Goal: Find specific page/section: Find specific page/section

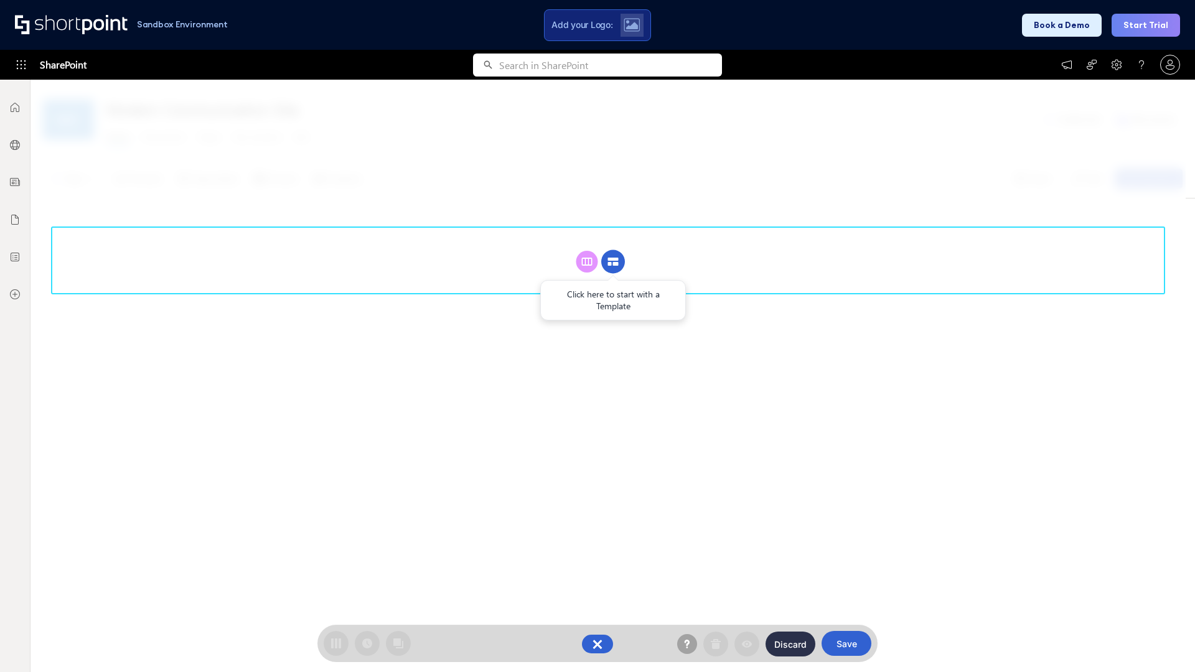
click at [613, 250] on circle at bounding box center [613, 262] width 24 height 24
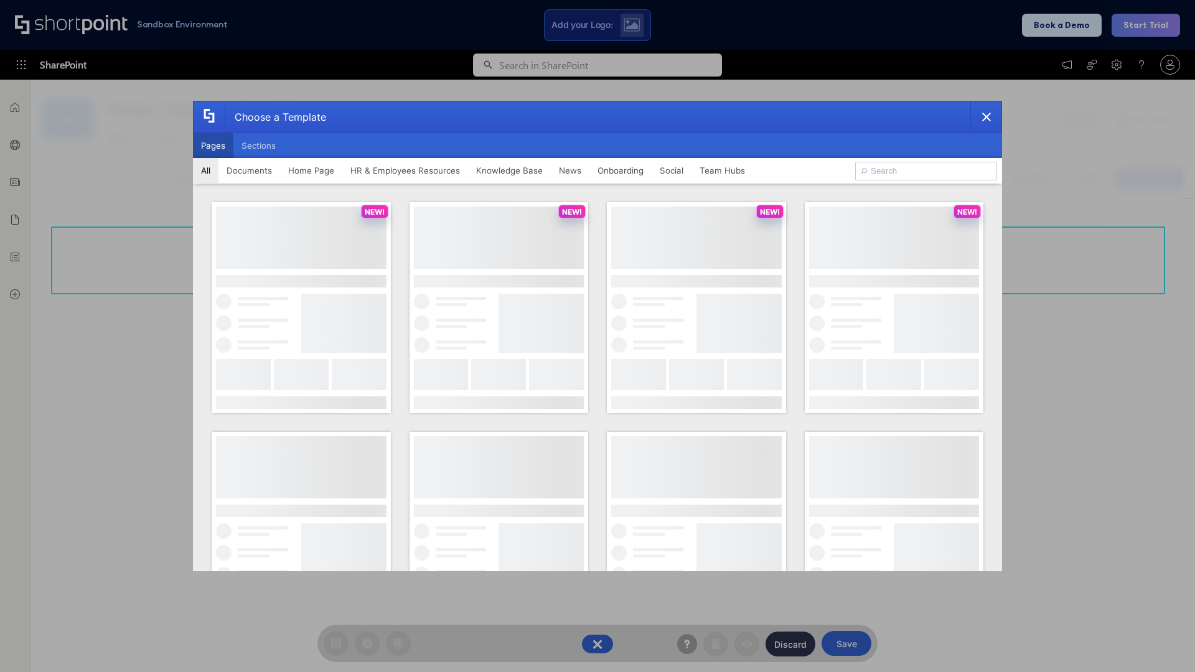
scroll to position [171, 0]
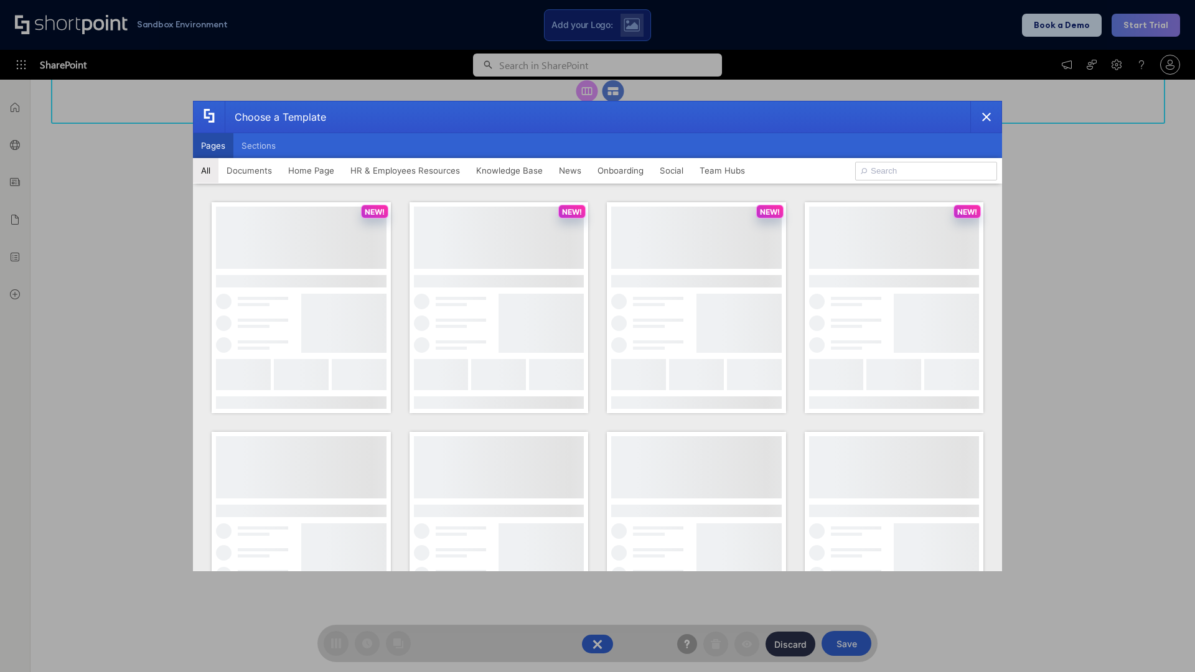
click at [213, 146] on button "Pages" at bounding box center [213, 145] width 40 height 25
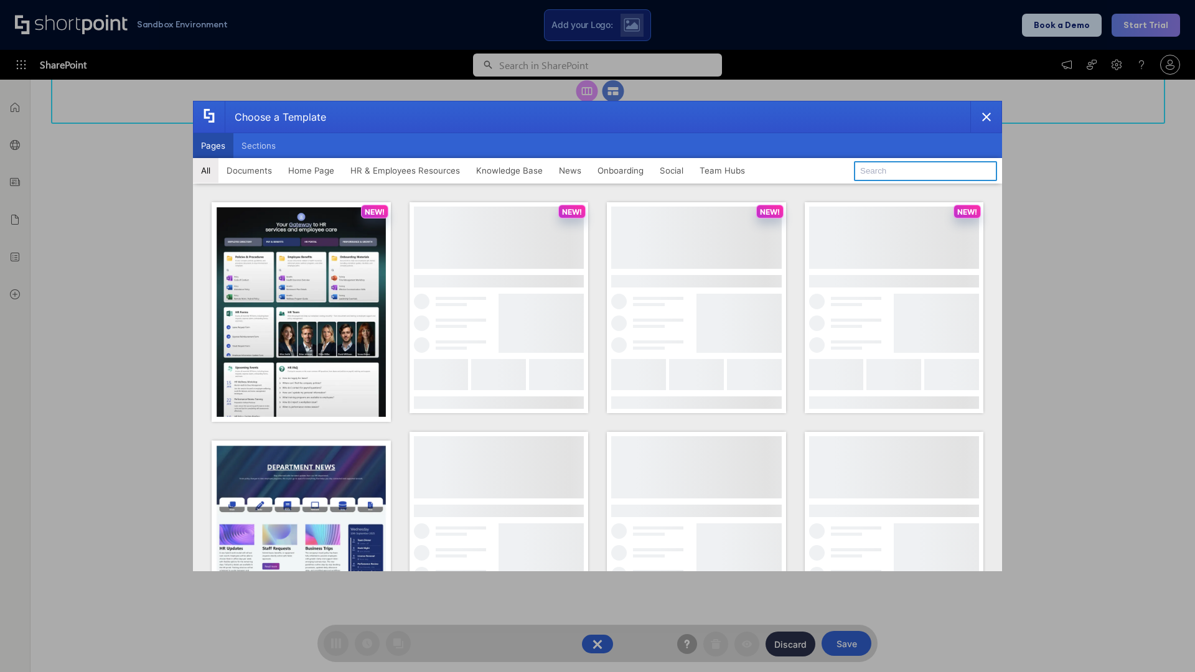
type input "Documents 2"
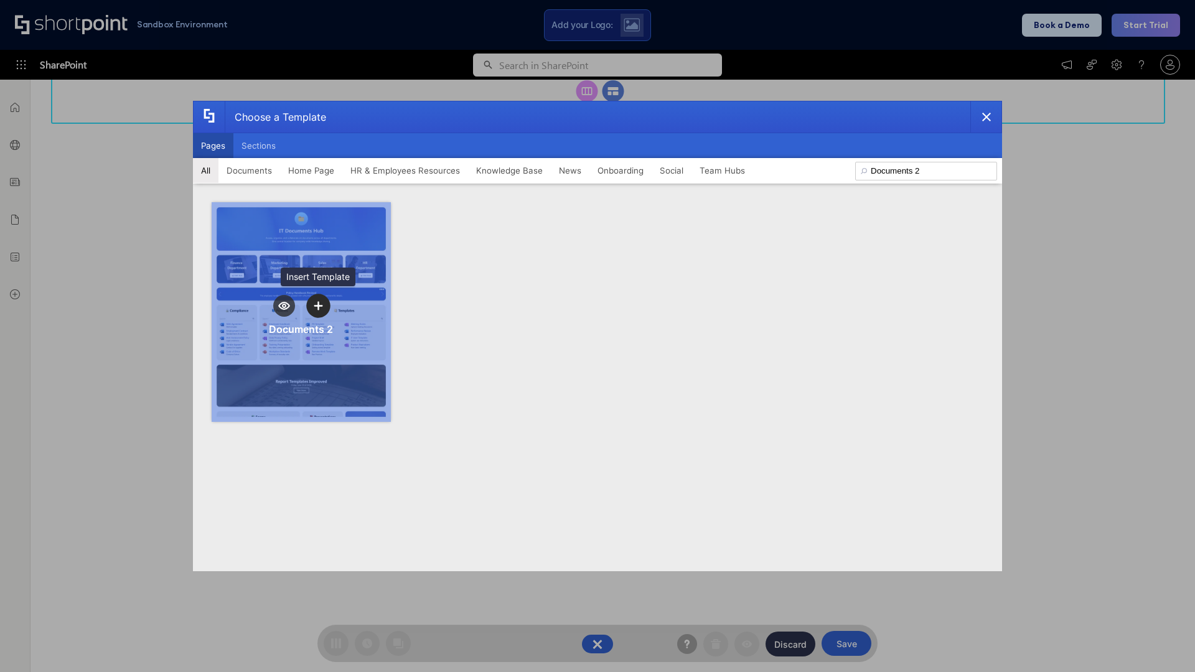
click at [318, 306] on icon "template selector" at bounding box center [318, 305] width 9 height 9
